Goal: Transaction & Acquisition: Purchase product/service

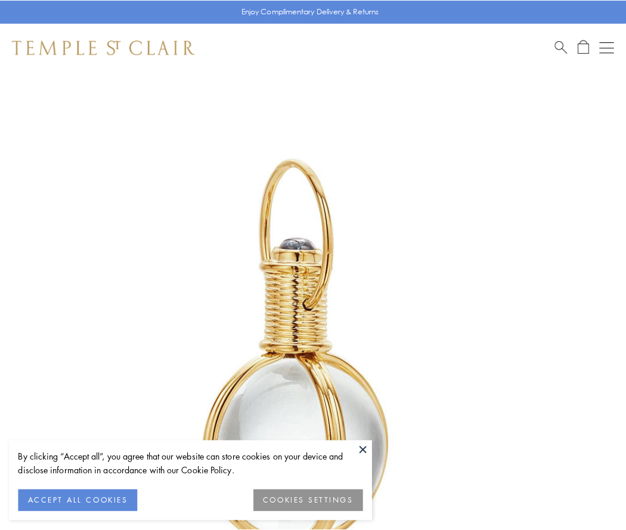
scroll to position [311, 0]
